Goal: Task Accomplishment & Management: Use online tool/utility

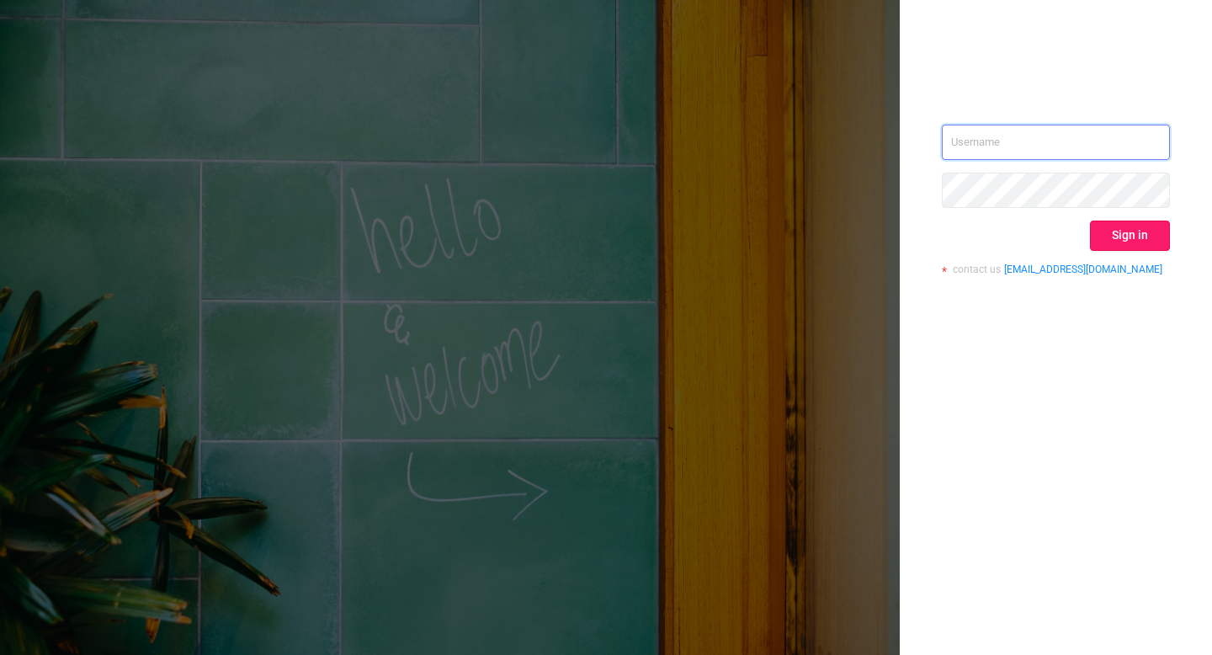
type input "[EMAIL_ADDRESS][DOMAIN_NAME]"
click at [1130, 241] on button "Sign in" at bounding box center [1130, 235] width 80 height 30
